Goal: Complete application form

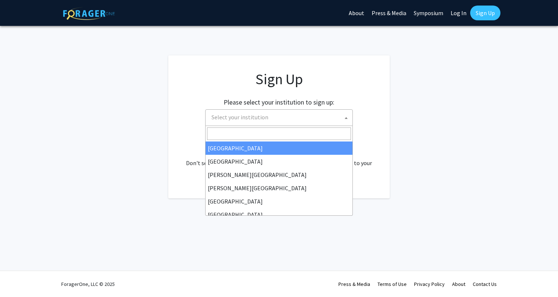
click at [308, 122] on span "Select your institution" at bounding box center [281, 117] width 144 height 15
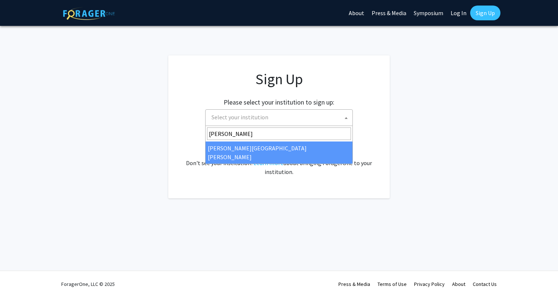
type input "john"
select select "1"
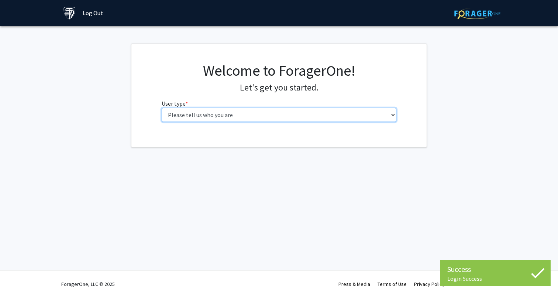
click at [317, 115] on select "Please tell us who you are Undergraduate Student Master's Student Doctoral Cand…" at bounding box center [279, 115] width 235 height 14
select select "2: masters"
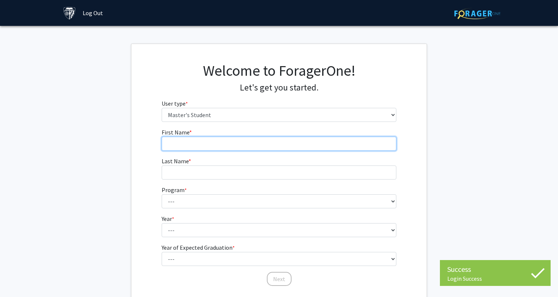
click at [316, 144] on input "First Name * required" at bounding box center [279, 144] width 235 height 14
type input "[PERSON_NAME]"
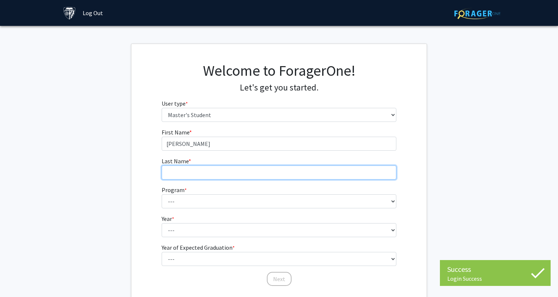
type input "[PERSON_NAME]"
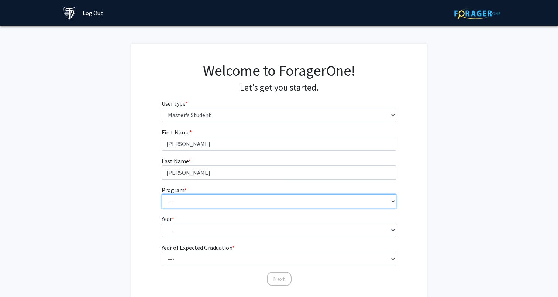
click at [226, 196] on select "--- Anatomy Education Applied and Computational Mathematics Applied Biomedical …" at bounding box center [279, 201] width 235 height 14
select select "60: 48"
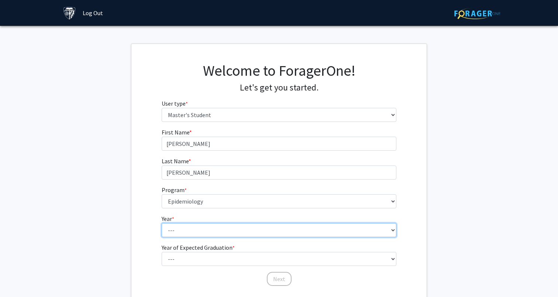
click at [212, 230] on select "--- First Year Second Year" at bounding box center [279, 230] width 235 height 14
select select "1: first_year"
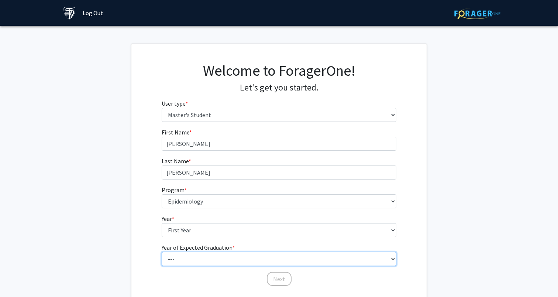
click at [211, 259] on select "--- 2025 2026 2027 2028 2029 2030 2031 2032 2033 2034" at bounding box center [279, 259] width 235 height 14
select select "3: 2027"
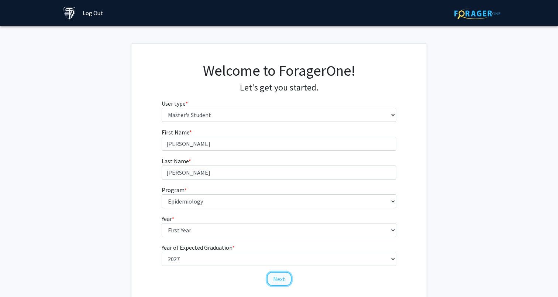
click at [276, 277] on button "Next" at bounding box center [279, 279] width 25 height 14
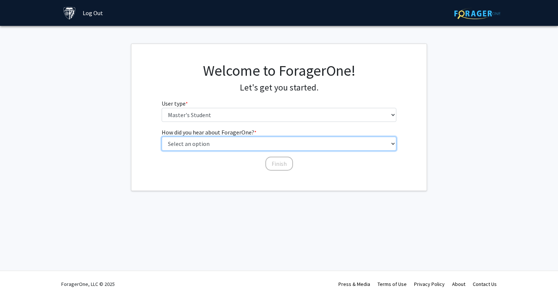
click at [240, 141] on select "Select an option Peer/student recommendation Faculty/staff recommendation Unive…" at bounding box center [279, 144] width 235 height 14
select select "3: university_website"
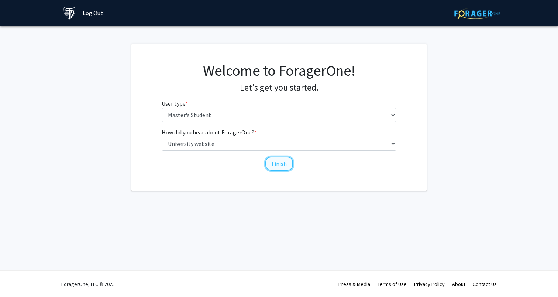
click at [277, 164] on button "Finish" at bounding box center [279, 164] width 28 height 14
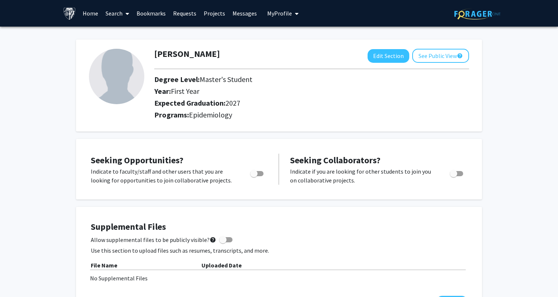
click at [106, 10] on link "Search" at bounding box center [117, 13] width 31 height 26
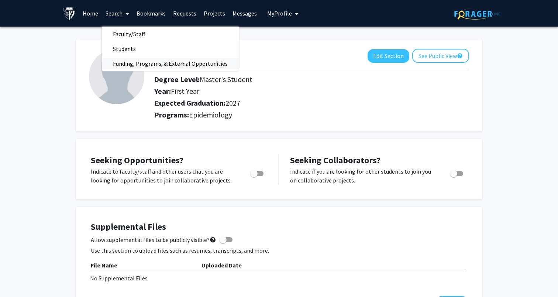
click at [161, 61] on span "Funding, Programs, & External Opportunities" at bounding box center [170, 63] width 137 height 15
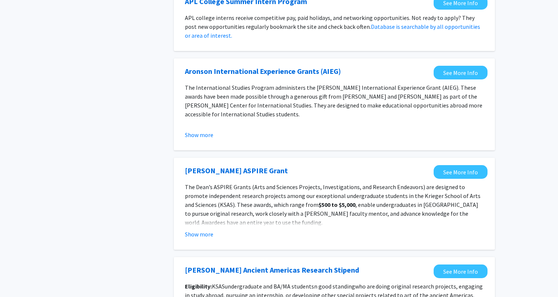
scroll to position [634, 0]
